Goal: Task Accomplishment & Management: Manage account settings

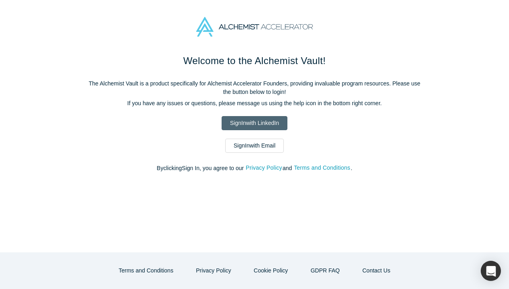
click at [262, 118] on link "Sign In with LinkedIn" at bounding box center [254, 123] width 66 height 14
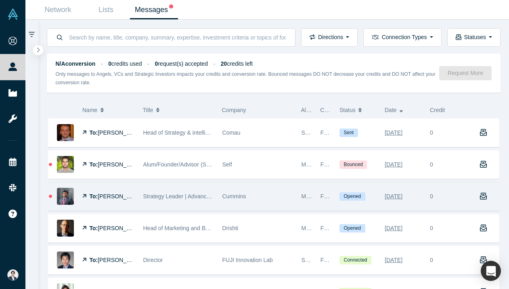
click at [164, 197] on span "Strategy Leader | Advanced Technologies | New Ventures | Decarbonization" at bounding box center [237, 196] width 189 height 6
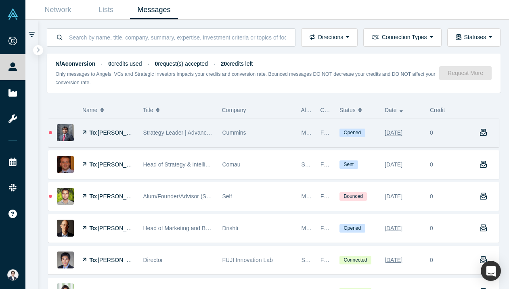
click at [218, 140] on div "Cummins" at bounding box center [257, 133] width 79 height 28
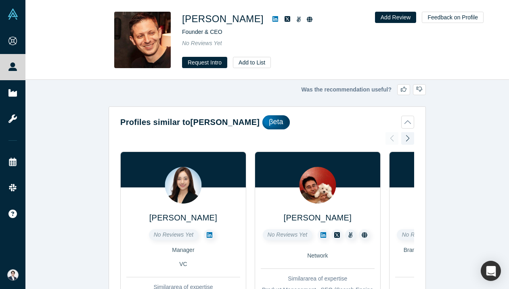
scroll to position [966, 0]
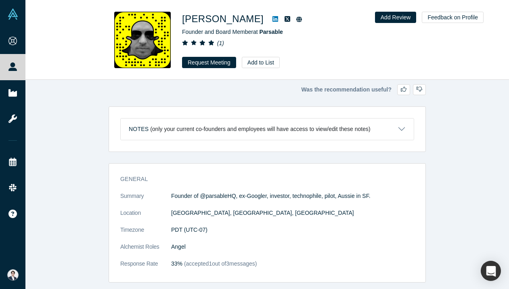
scroll to position [87, 0]
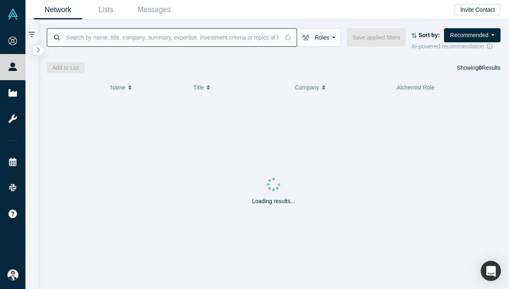
click at [119, 31] on input at bounding box center [172, 37] width 214 height 19
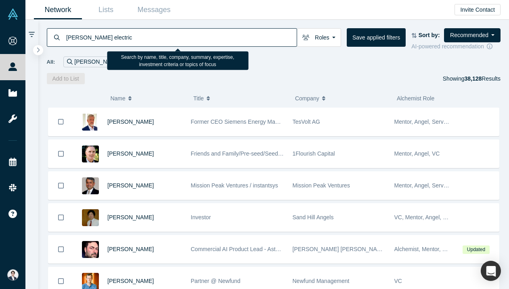
type input "[PERSON_NAME] electric"
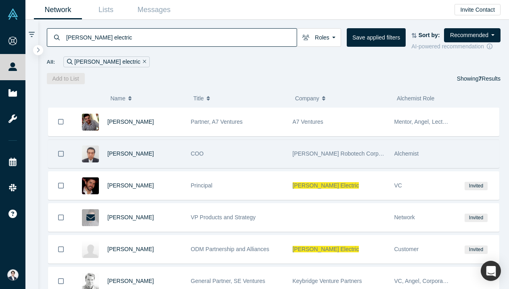
click at [236, 154] on div "COO" at bounding box center [237, 154] width 93 height 28
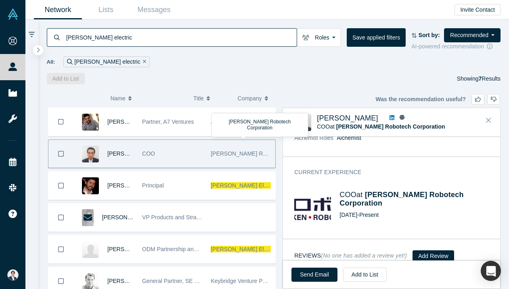
scroll to position [337, 0]
click at [389, 117] on icon at bounding box center [391, 117] width 5 height 5
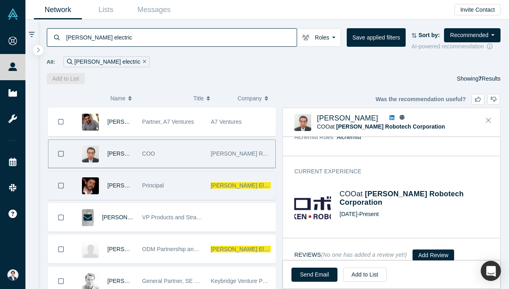
click at [194, 187] on div "Principal" at bounding box center [172, 186] width 60 height 28
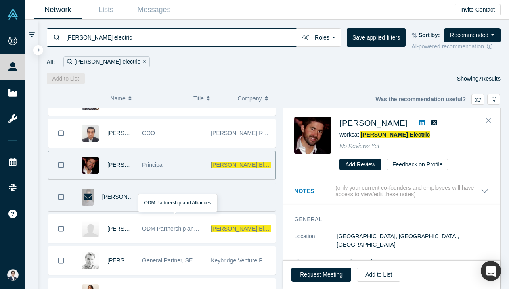
scroll to position [61, 0]
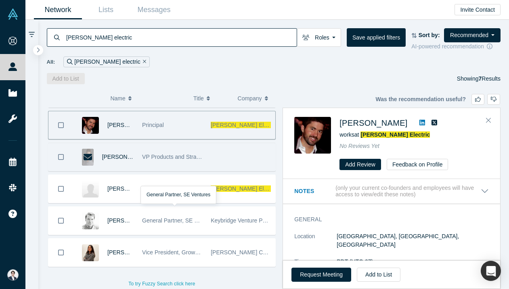
click at [189, 225] on div "General Partner, SE Ventures" at bounding box center [172, 221] width 60 height 28
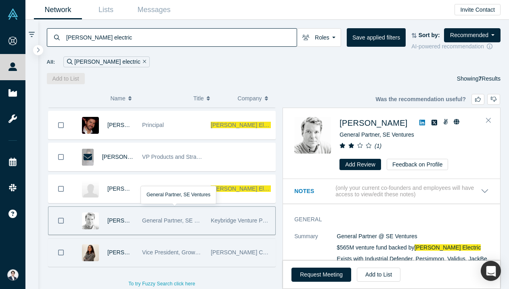
click at [207, 257] on div "[PERSON_NAME] Controls" at bounding box center [241, 253] width 69 height 28
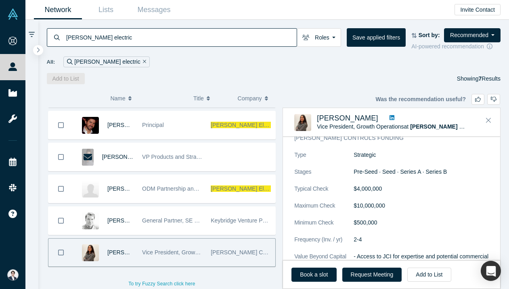
scroll to position [482, 0]
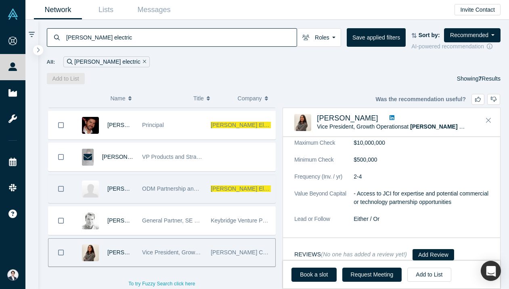
click at [144, 200] on div "ODM Partnership and Alliances" at bounding box center [172, 189] width 60 height 28
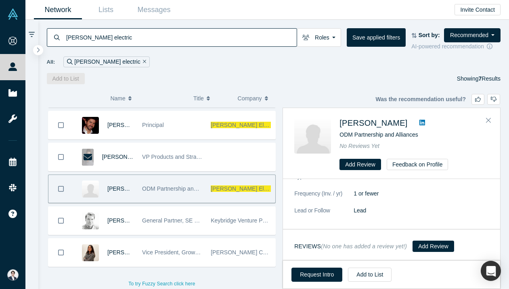
scroll to position [0, 0]
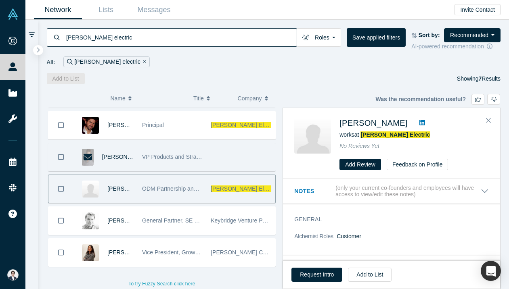
click at [180, 144] on div "VP Products and Strategy" at bounding box center [172, 157] width 60 height 28
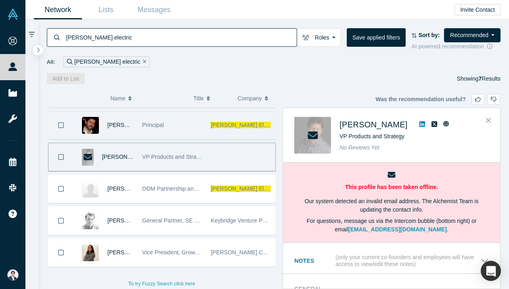
click at [182, 131] on div "Principal" at bounding box center [172, 125] width 60 height 28
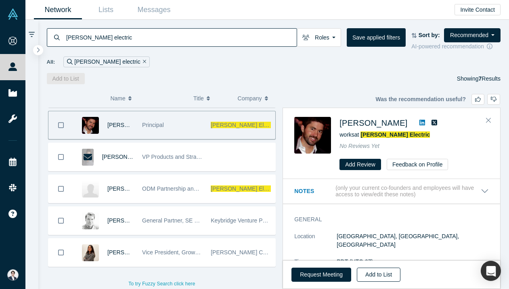
click at [379, 276] on button "Add to List" at bounding box center [379, 275] width 44 height 14
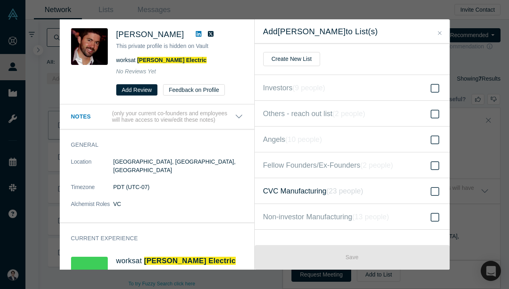
click at [336, 190] on icon "( 23 people )" at bounding box center [344, 191] width 37 height 8
click at [0, 0] on input "CVC Manufacturing ( 23 people )" at bounding box center [0, 0] width 0 height 0
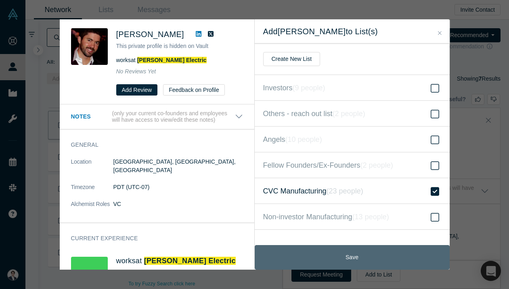
click at [338, 263] on button "Save" at bounding box center [352, 257] width 195 height 25
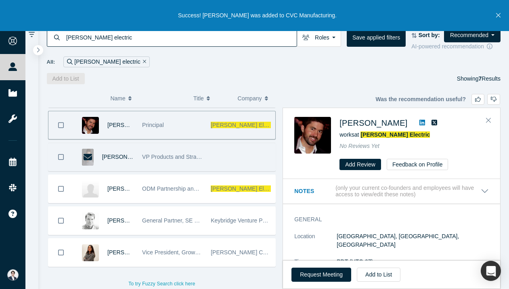
click at [160, 166] on div "VP Products and Strategy" at bounding box center [172, 157] width 60 height 28
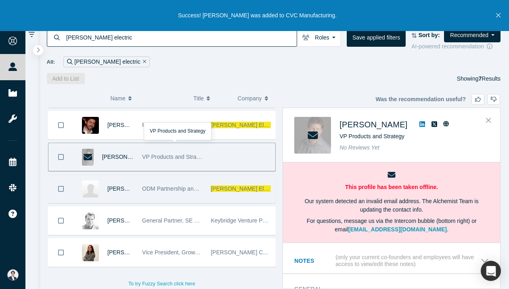
click at [166, 196] on div "ODM Partnership and Alliances" at bounding box center [172, 189] width 60 height 28
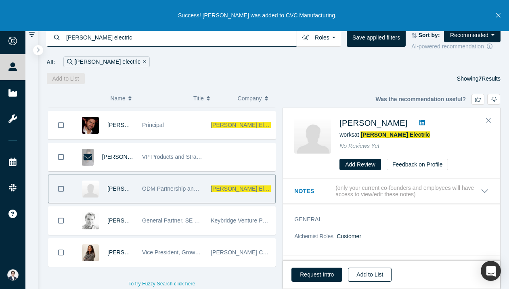
click at [365, 276] on button "Add to List" at bounding box center [370, 275] width 44 height 14
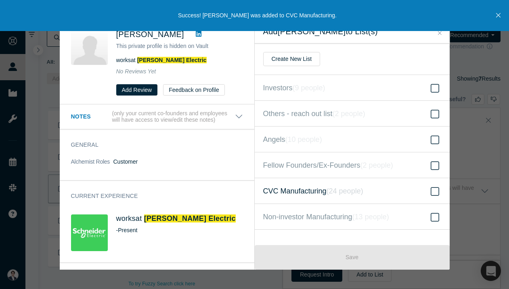
click at [307, 193] on span "CVC Manufacturing ( 24 people )" at bounding box center [313, 191] width 100 height 11
click at [0, 0] on input "CVC Manufacturing ( 24 people )" at bounding box center [0, 0] width 0 height 0
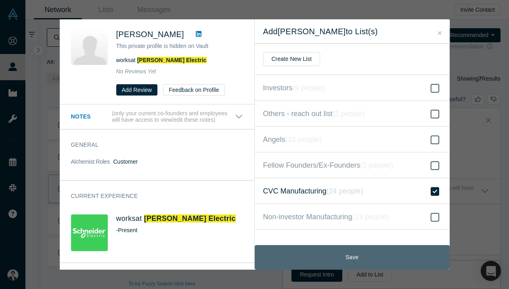
click at [332, 265] on button "Save" at bounding box center [352, 257] width 195 height 25
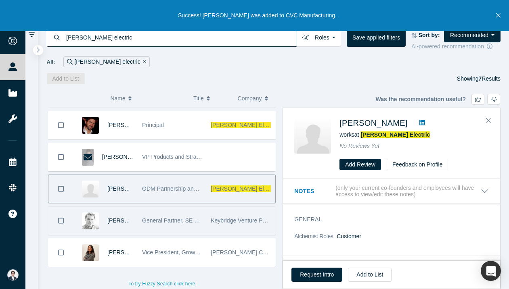
click at [196, 229] on div "General Partner, SE Ventures" at bounding box center [172, 221] width 60 height 28
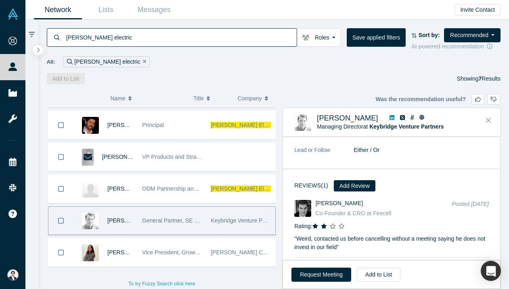
scroll to position [797, 0]
click at [488, 119] on icon "Close" at bounding box center [488, 120] width 5 height 7
